Goal: Book appointment/travel/reservation

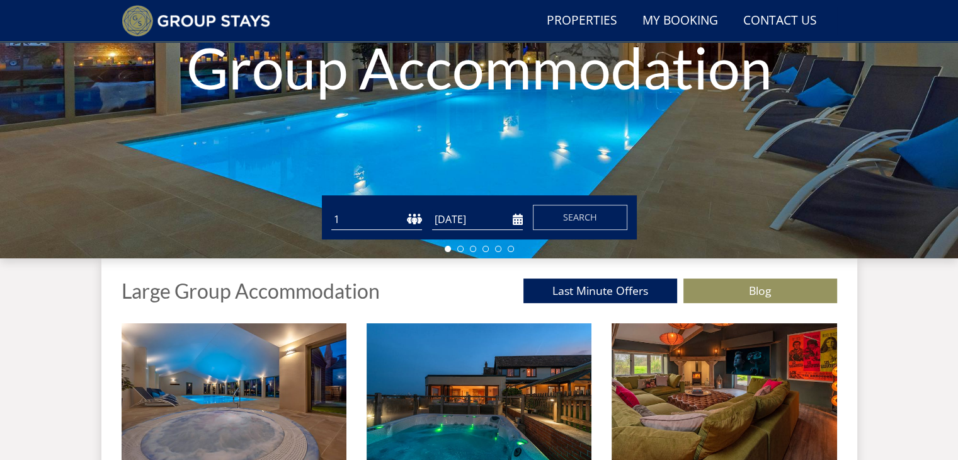
scroll to position [265, 0]
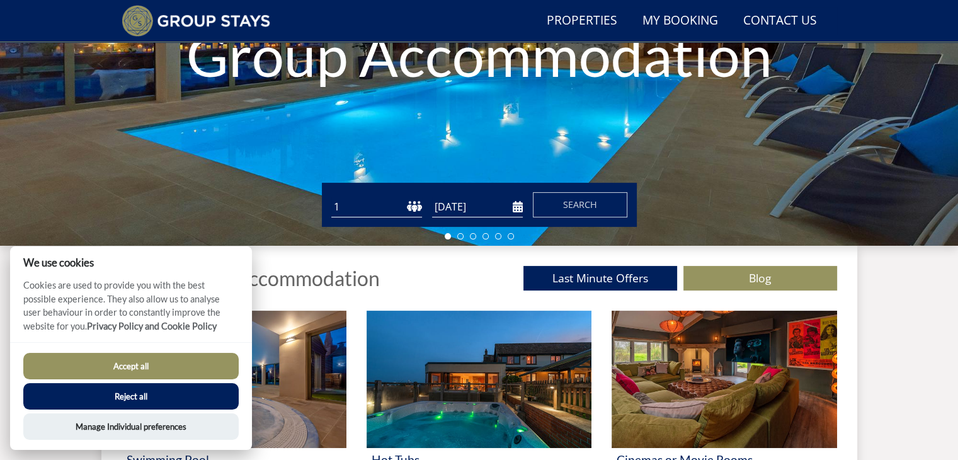
click at [457, 207] on input "[DATE]" at bounding box center [477, 207] width 91 height 21
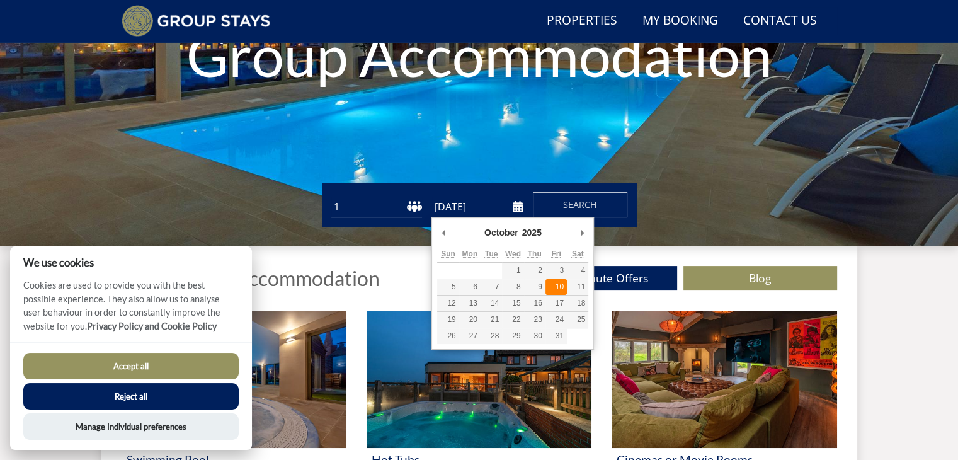
type input "[DATE]"
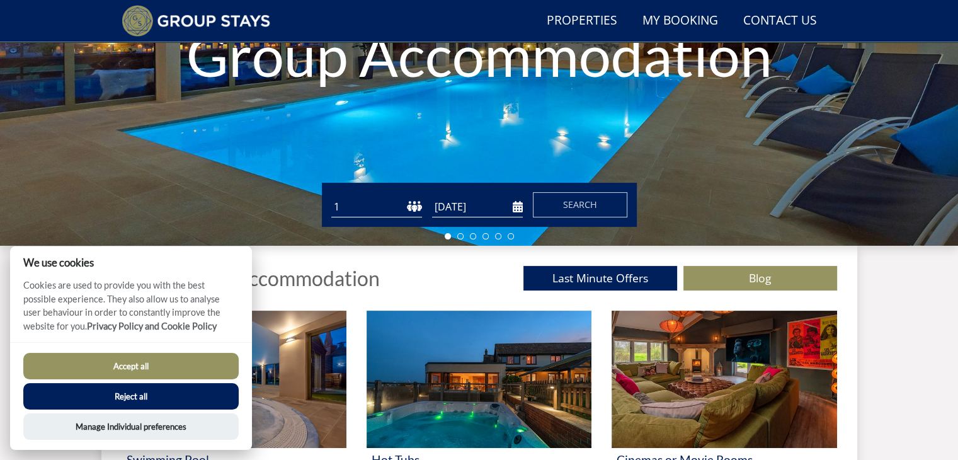
click at [387, 205] on select "1 2 3 4 5 6 7 8 9 10 11 12 13 14 15 16 17 18 19 20 21 22 23 24 25 26 27 28 29 3…" at bounding box center [376, 207] width 91 height 21
select select "15"
click at [331, 197] on select "1 2 3 4 5 6 7 8 9 10 11 12 13 14 15 16 17 18 19 20 21 22 23 24 25 26 27 28 29 3…" at bounding box center [376, 207] width 91 height 21
click at [564, 198] on span "Search" at bounding box center [580, 204] width 34 height 12
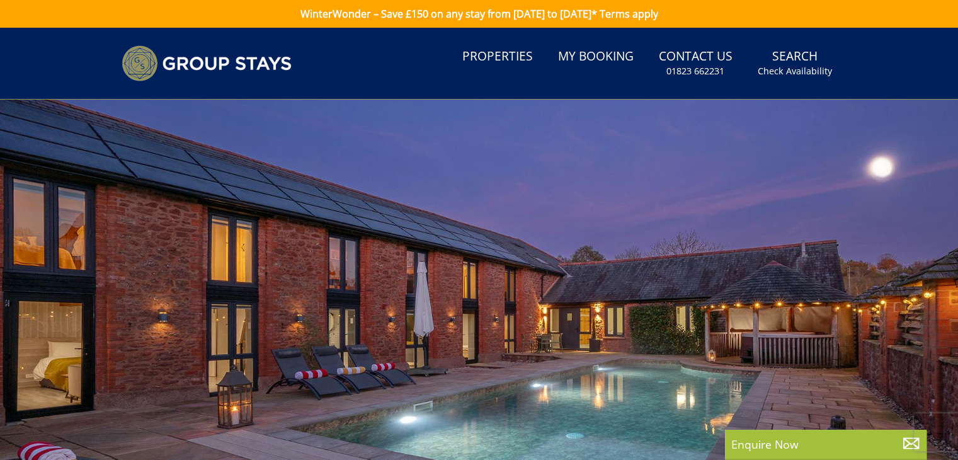
select select "15"
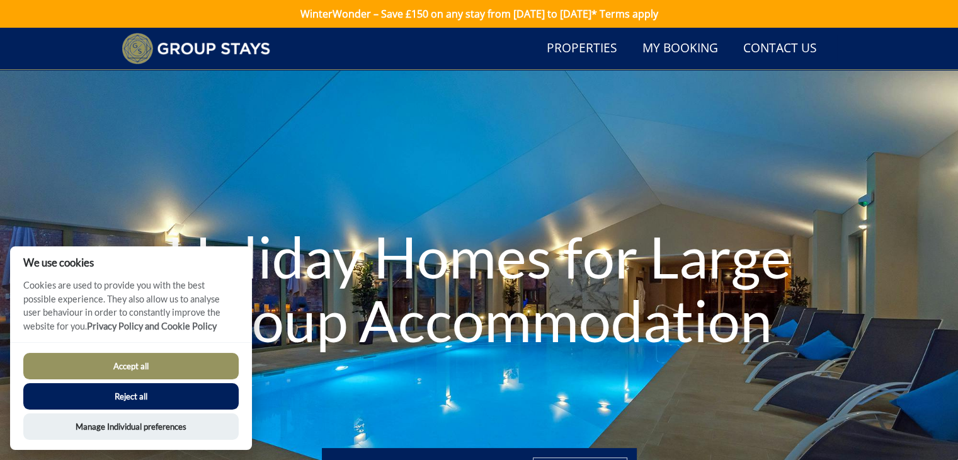
scroll to position [265, 0]
